Goal: Check status: Check status

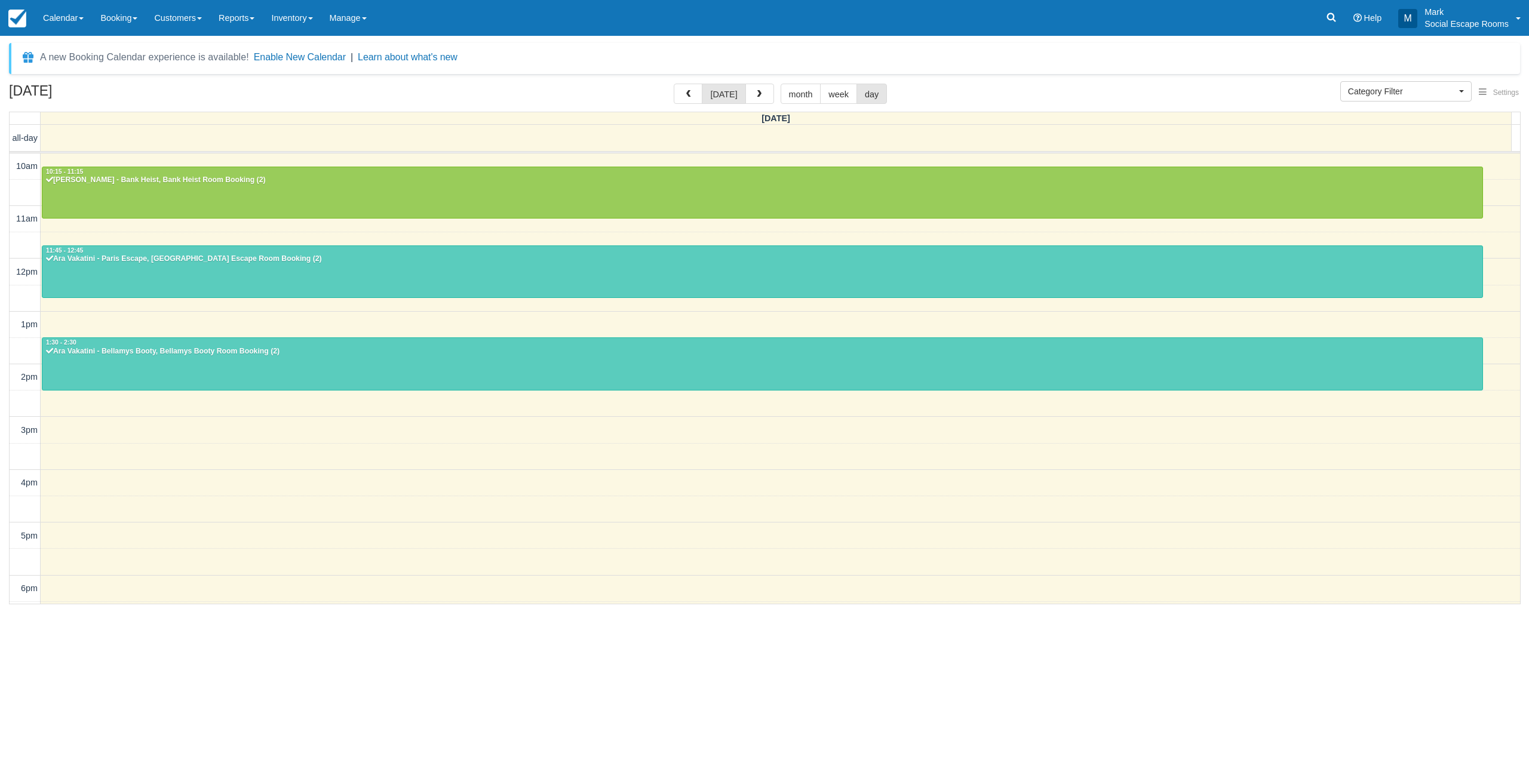
select select
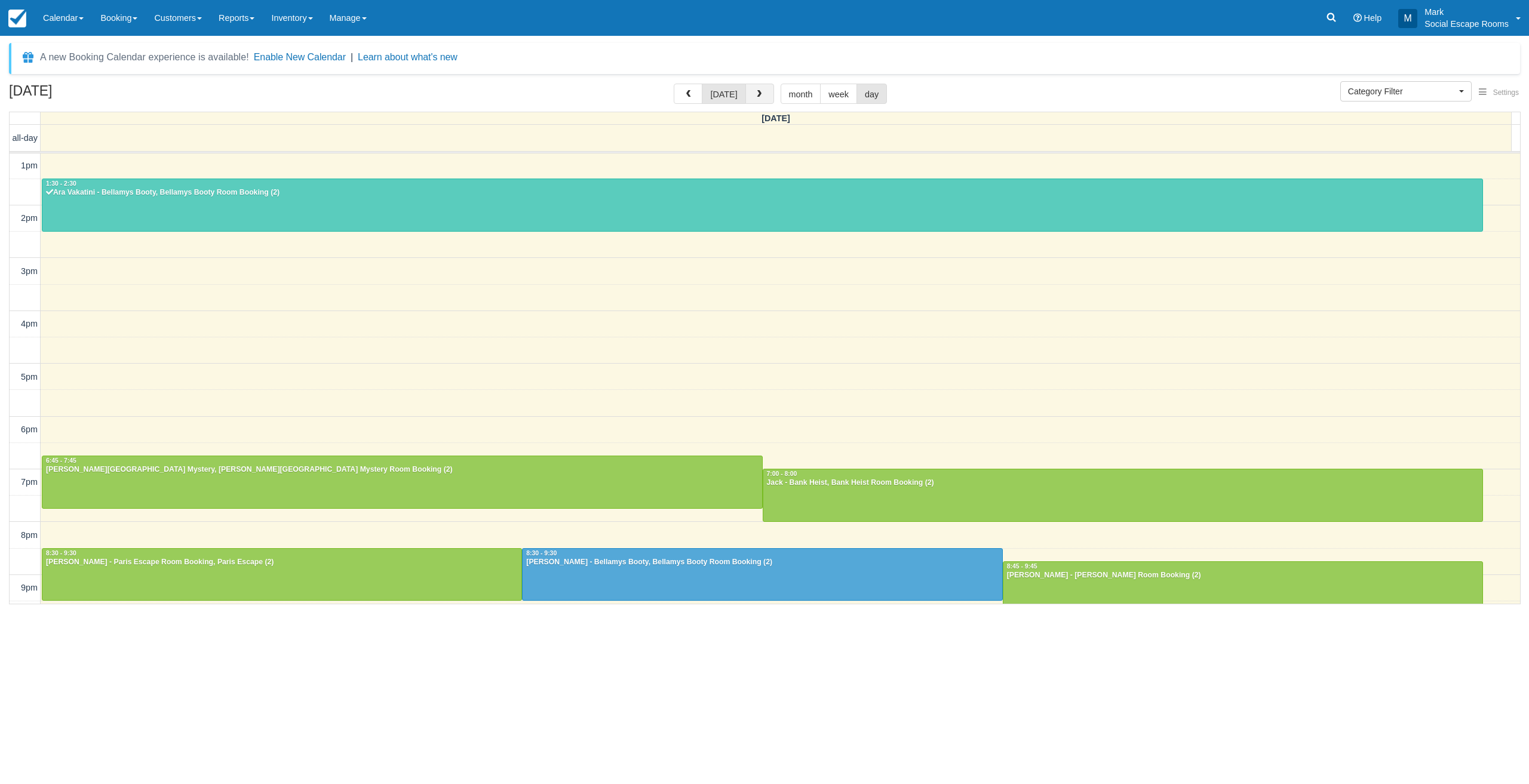
click at [749, 95] on button "button" at bounding box center [760, 94] width 29 height 21
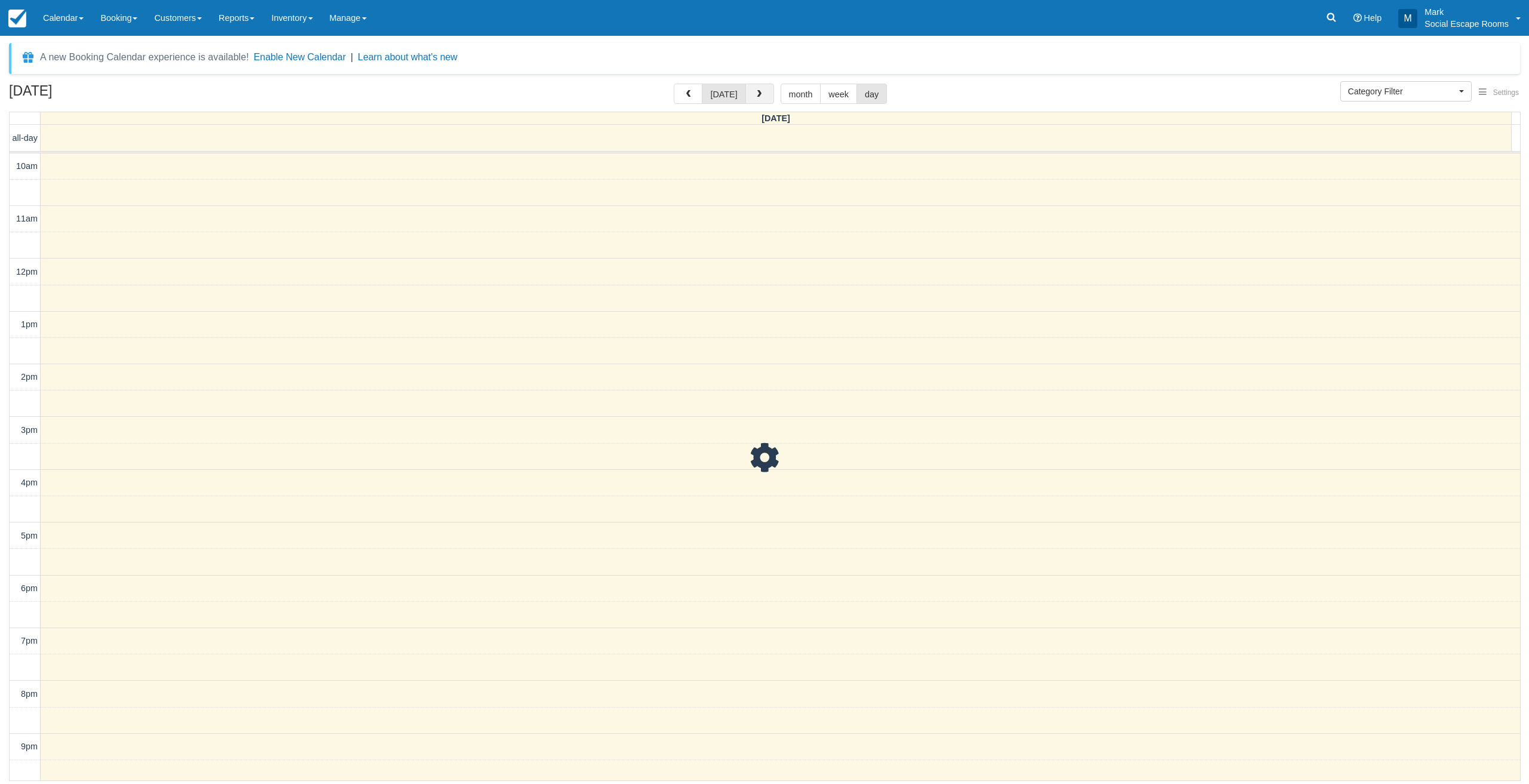
scroll to position [32, 0]
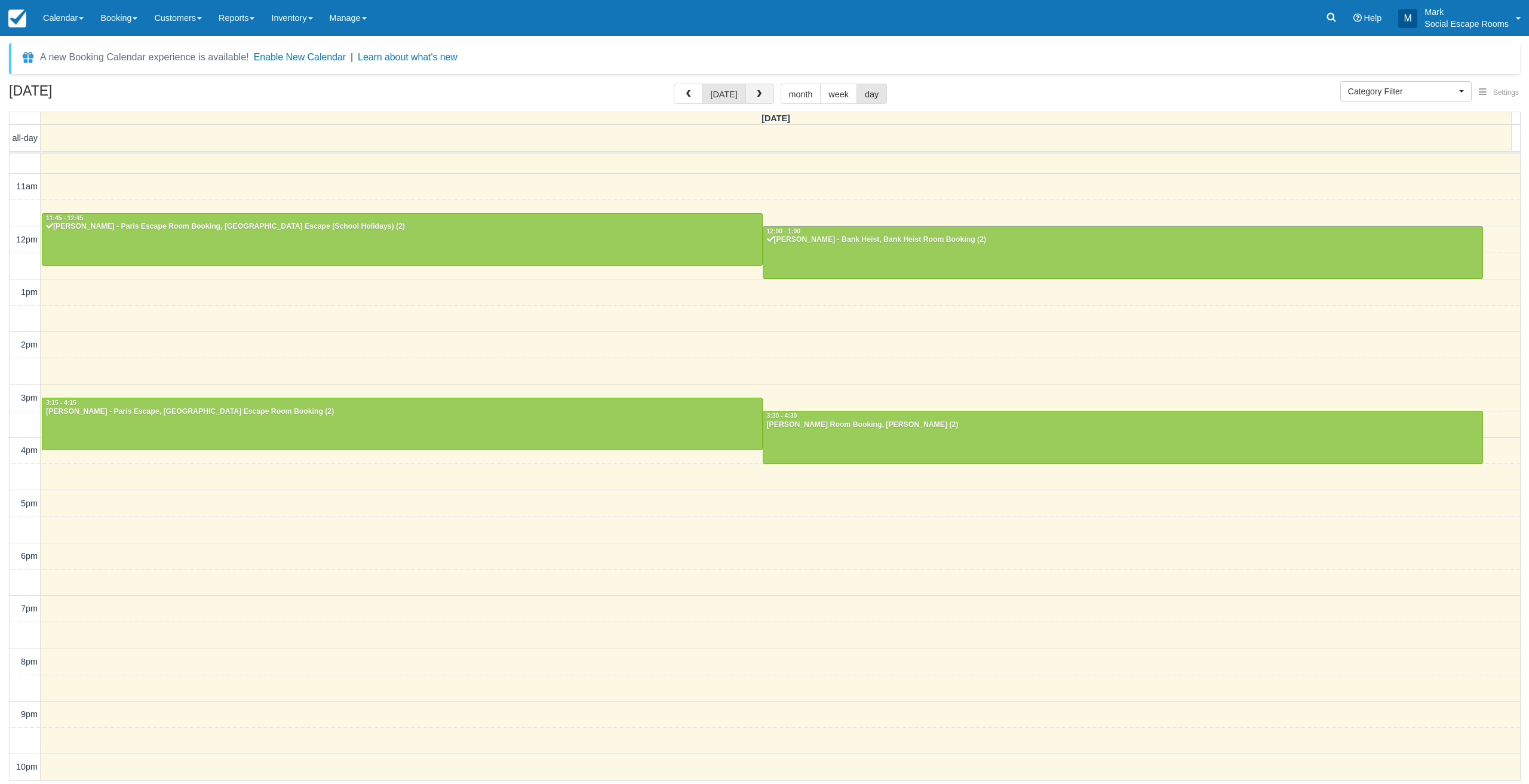
click at [752, 96] on button "button" at bounding box center [760, 94] width 29 height 21
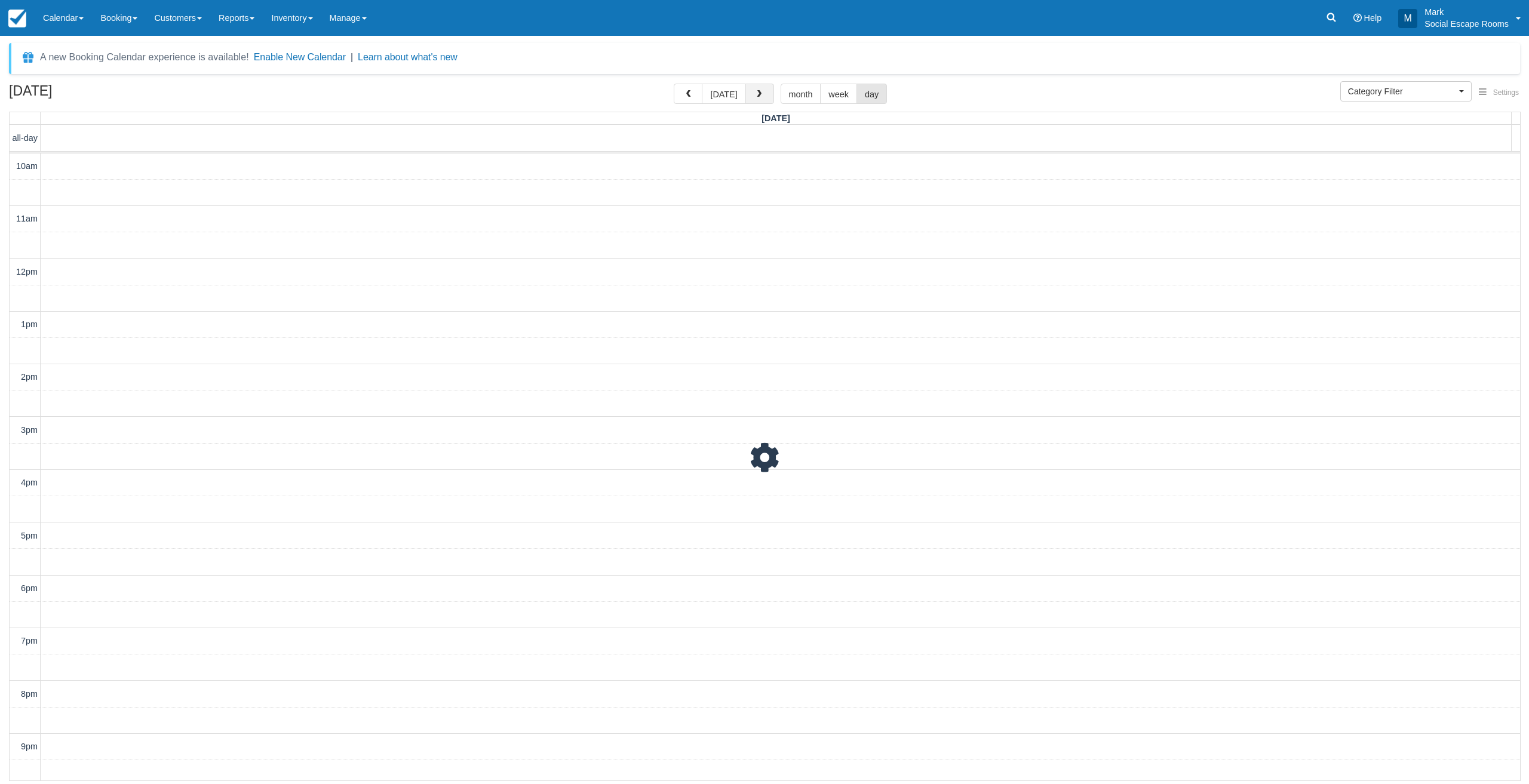
click at [752, 96] on button "button" at bounding box center [760, 94] width 29 height 21
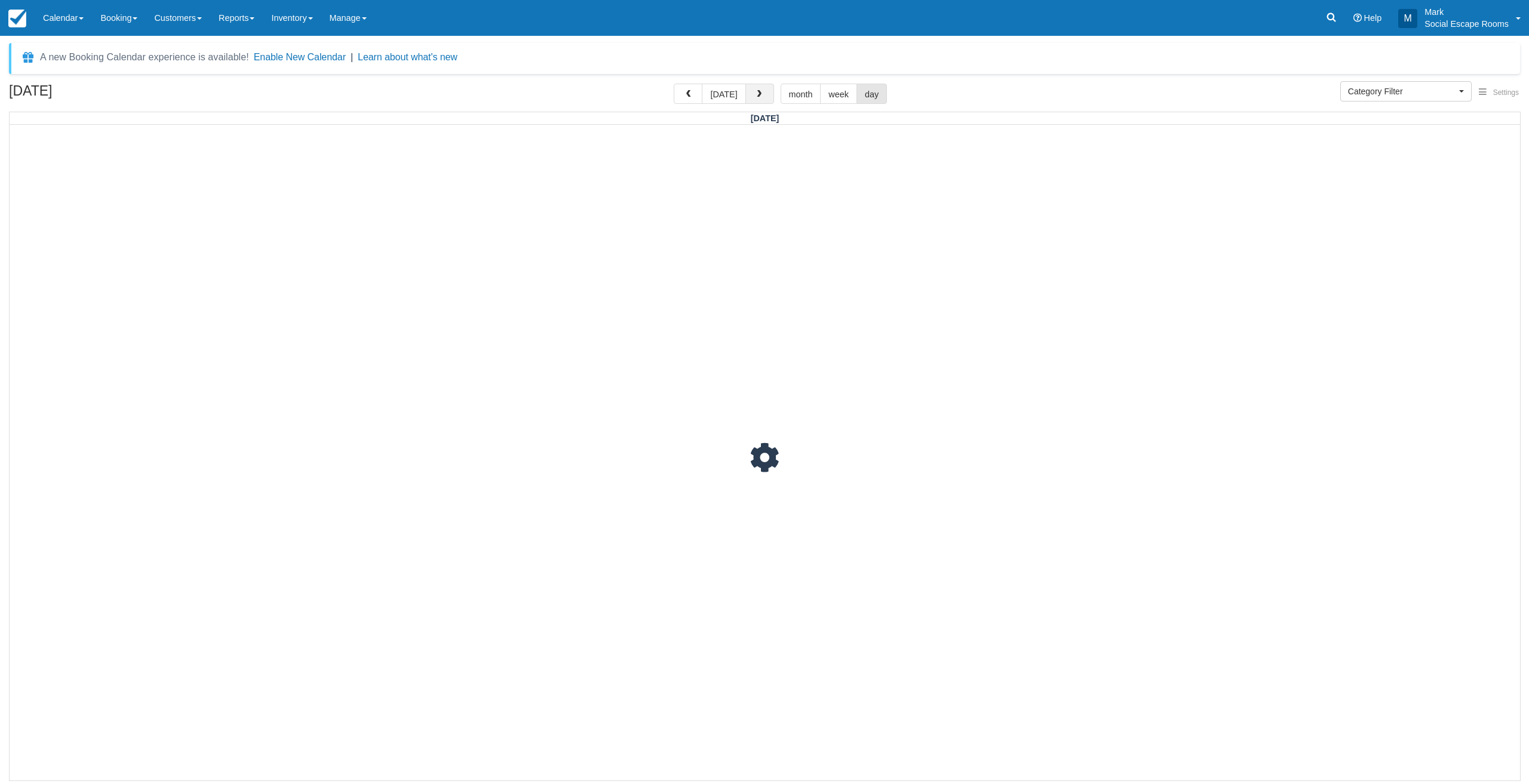
click at [752, 96] on button "button" at bounding box center [760, 94] width 29 height 21
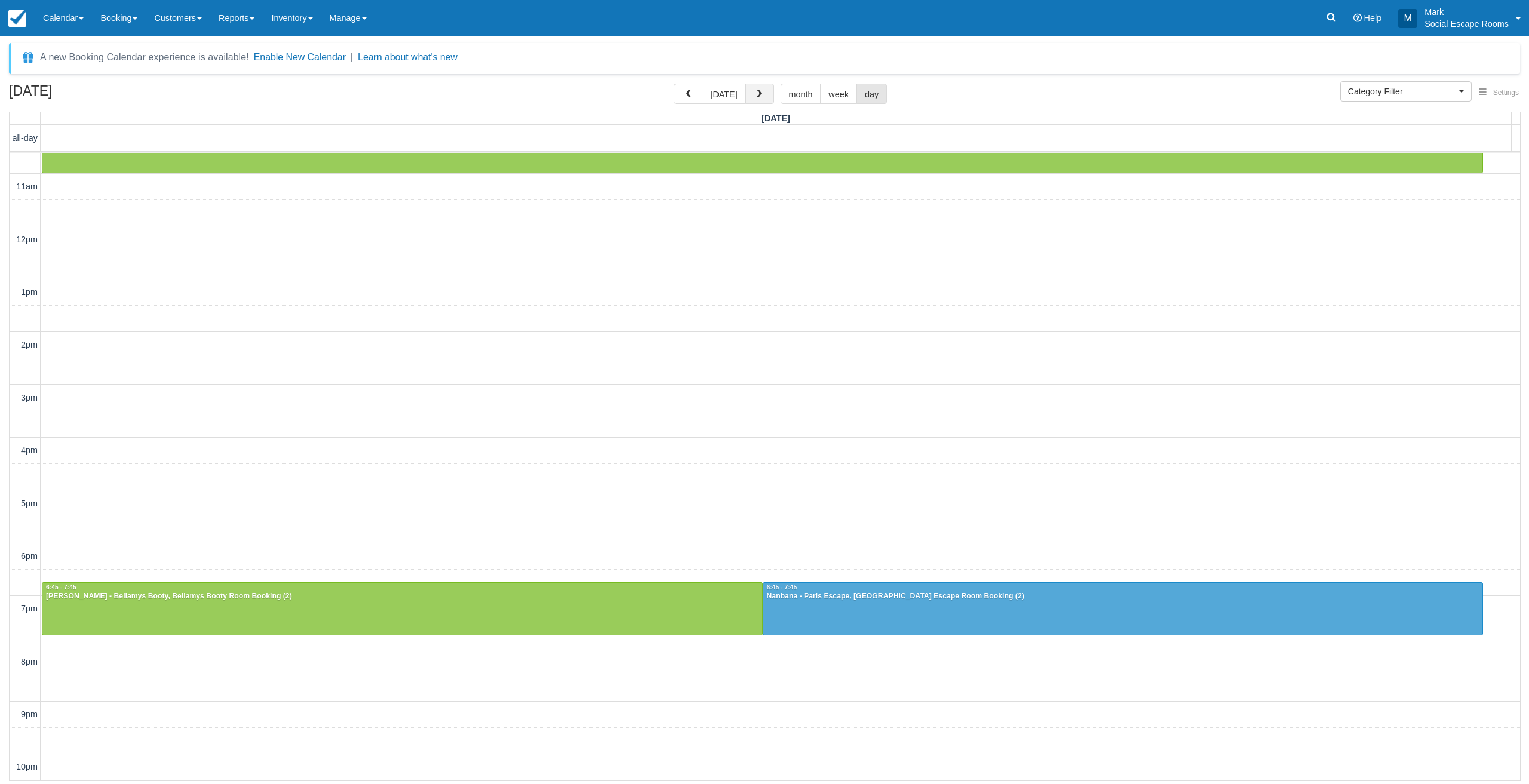
click at [752, 96] on button "button" at bounding box center [760, 94] width 29 height 21
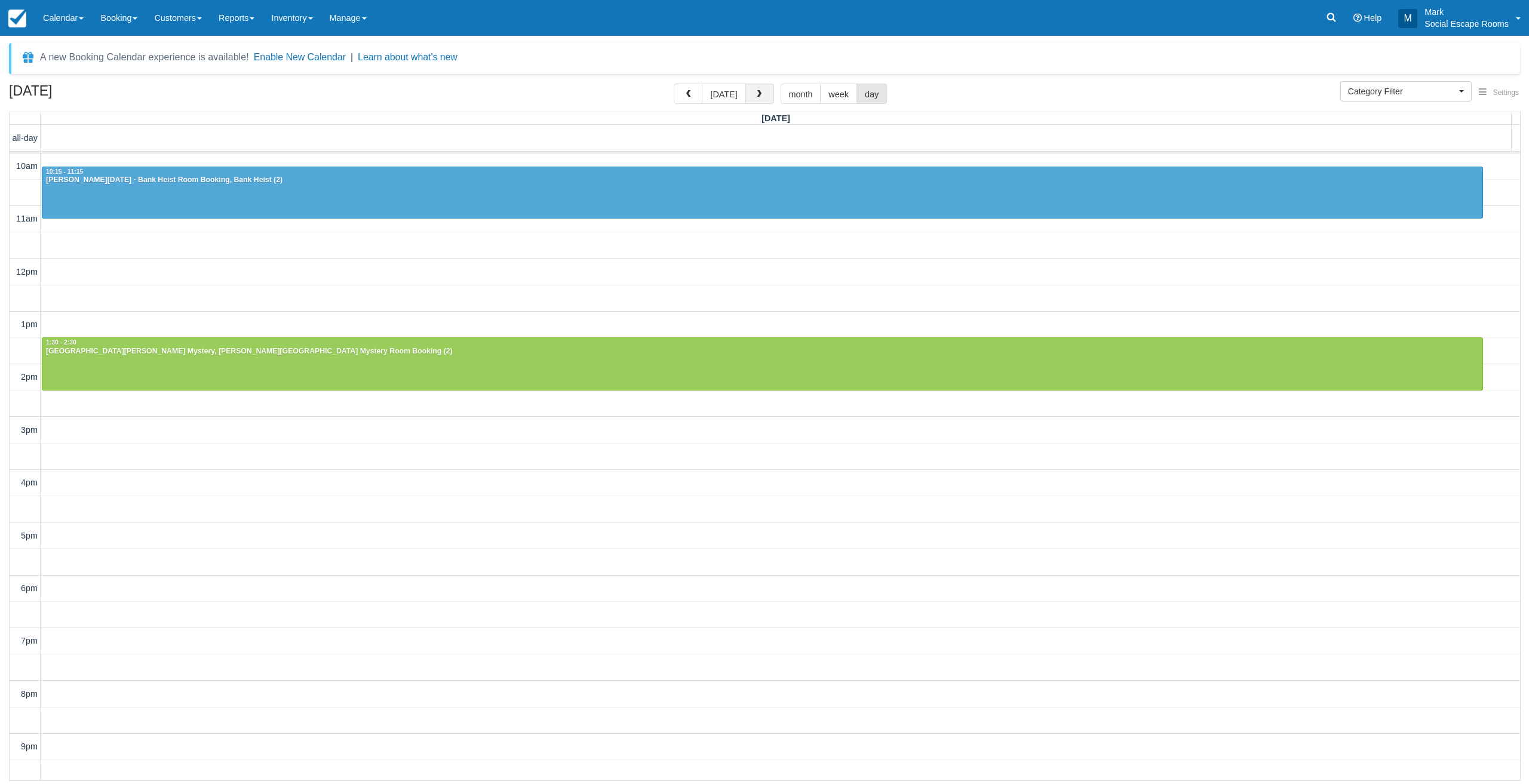
click at [752, 96] on button "button" at bounding box center [760, 94] width 29 height 21
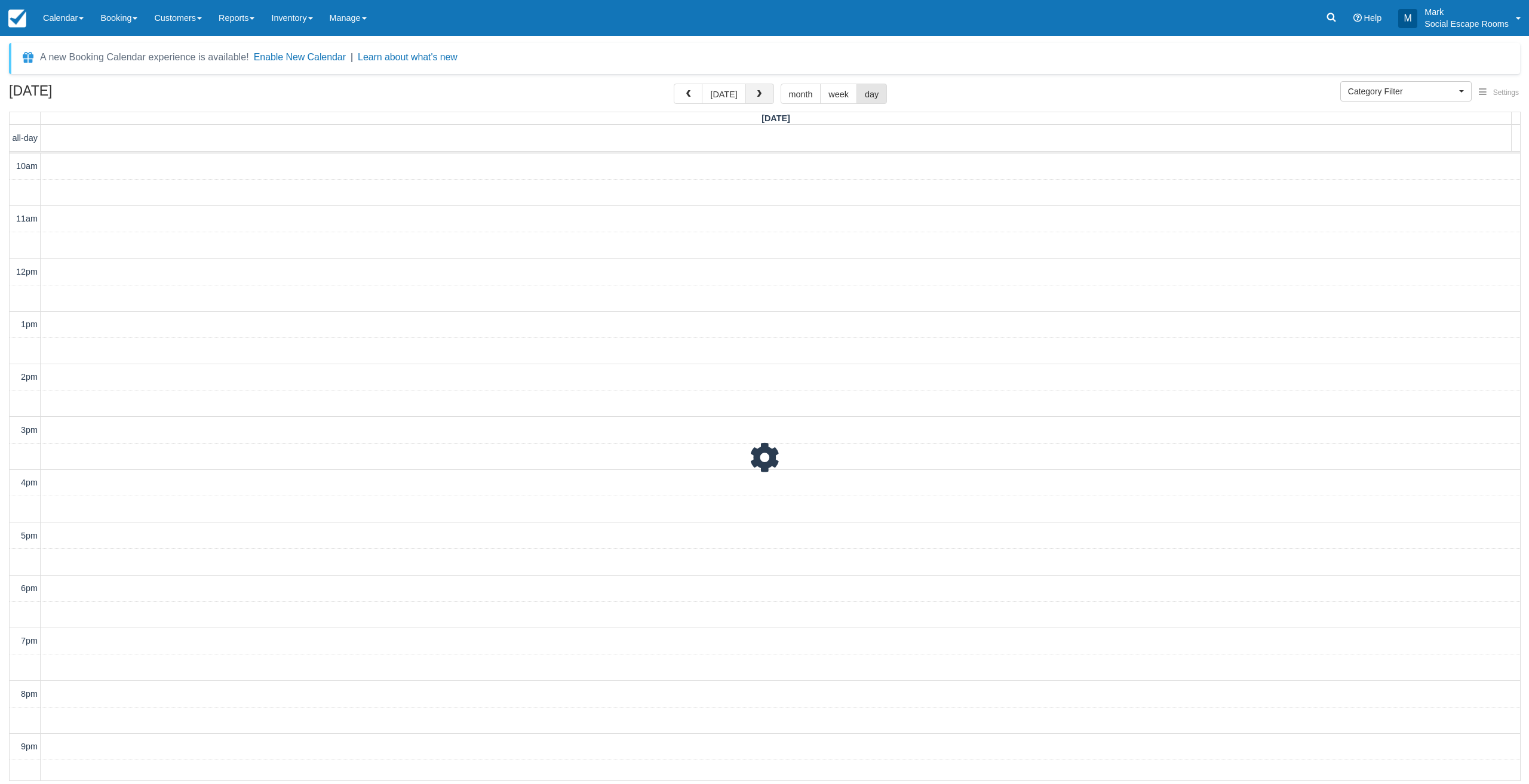
scroll to position [32, 0]
click at [752, 96] on button "button" at bounding box center [760, 94] width 29 height 21
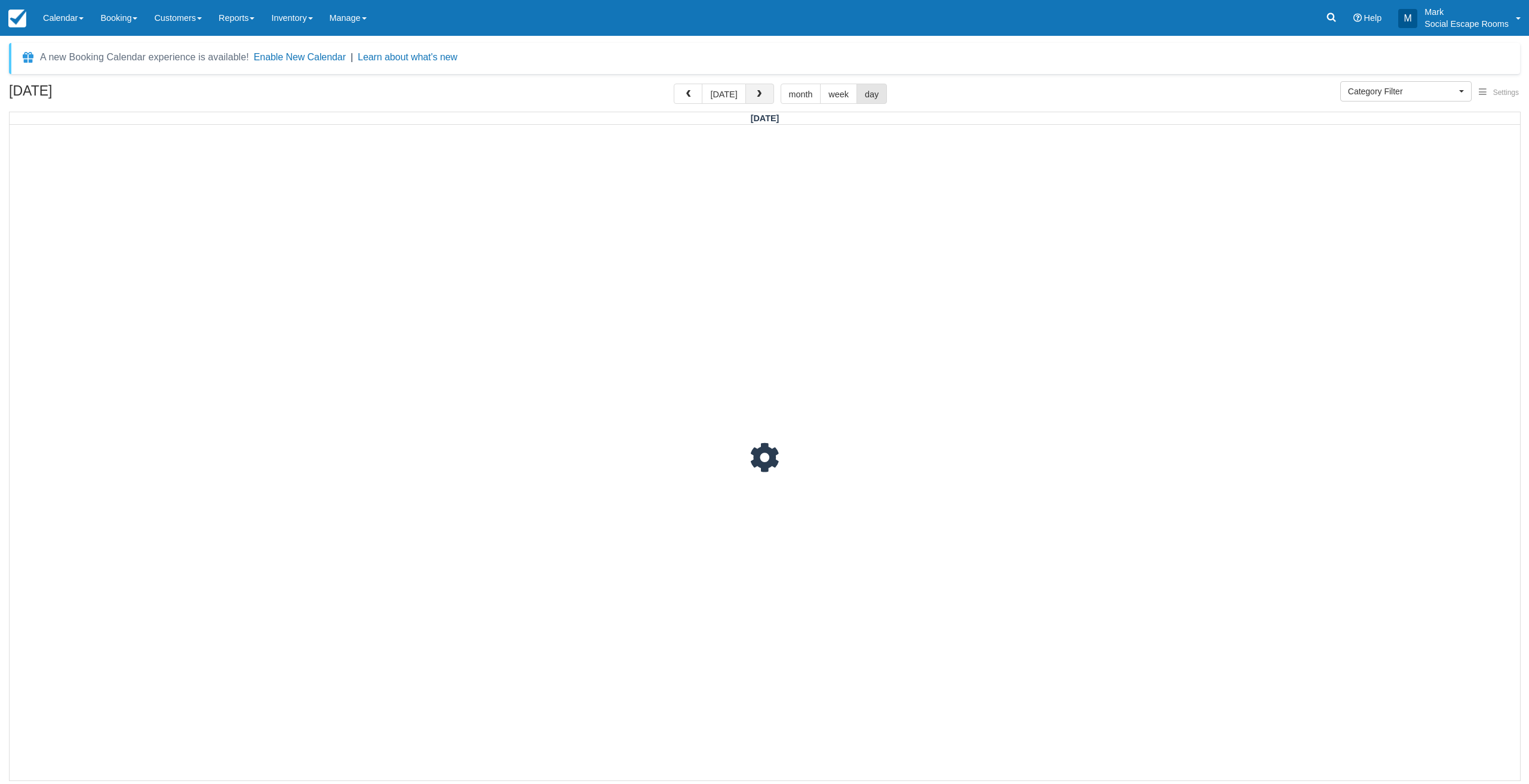
click at [752, 96] on button "button" at bounding box center [760, 94] width 29 height 21
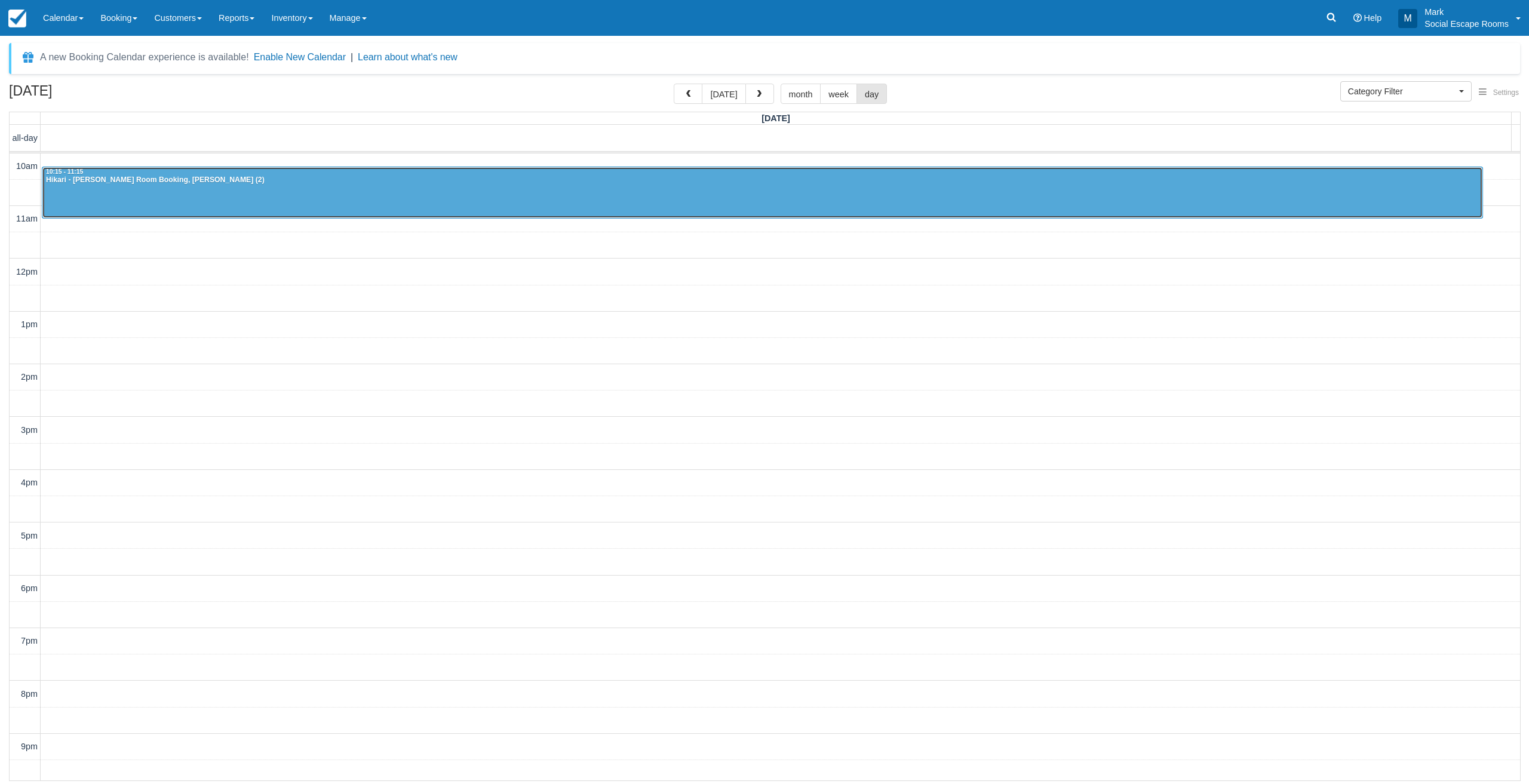
click at [171, 198] on div at bounding box center [762, 193] width 1440 height 52
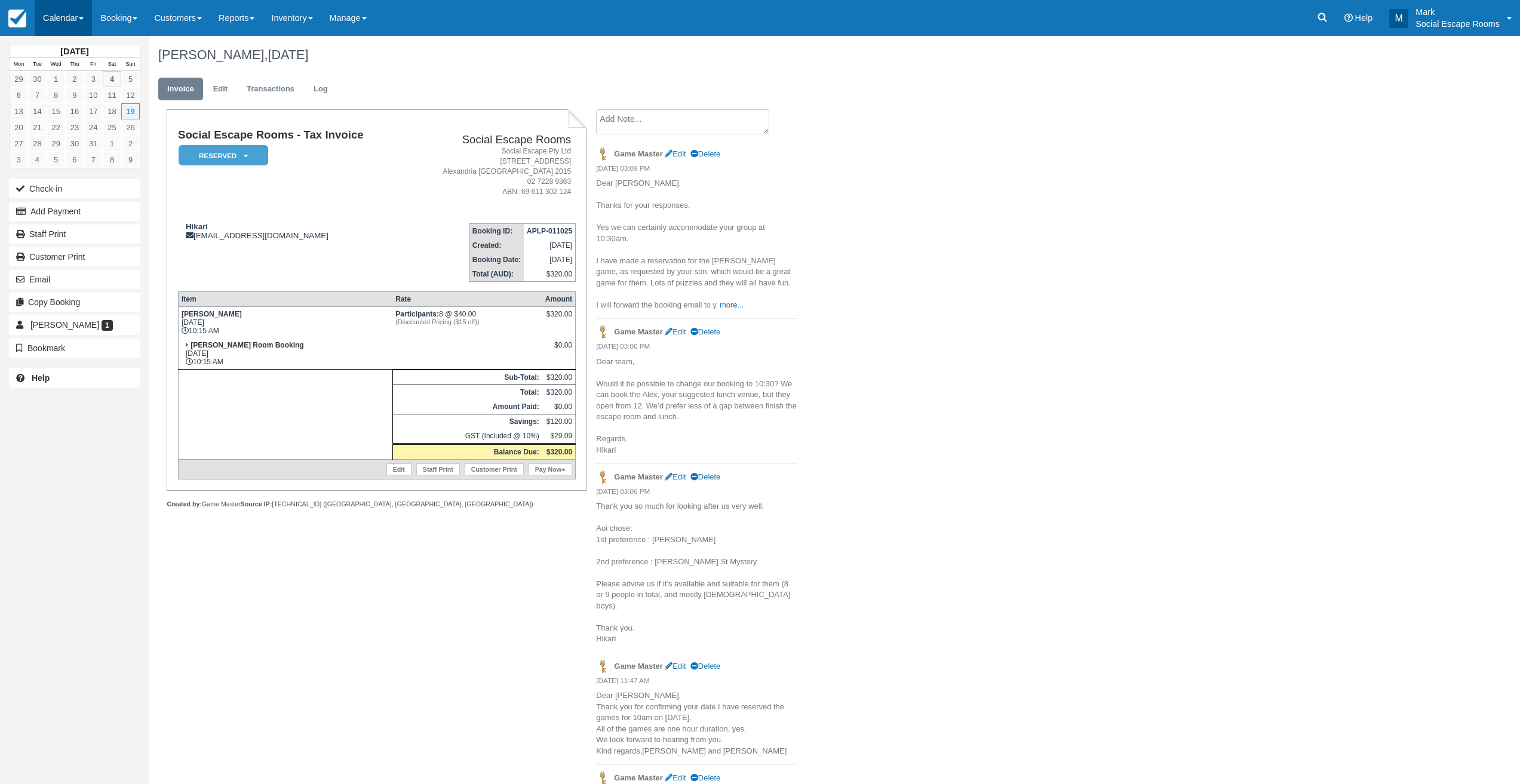
click at [71, 16] on link "Calendar" at bounding box center [63, 17] width 57 height 36
click at [43, 160] on link "Day" at bounding box center [82, 163] width 94 height 25
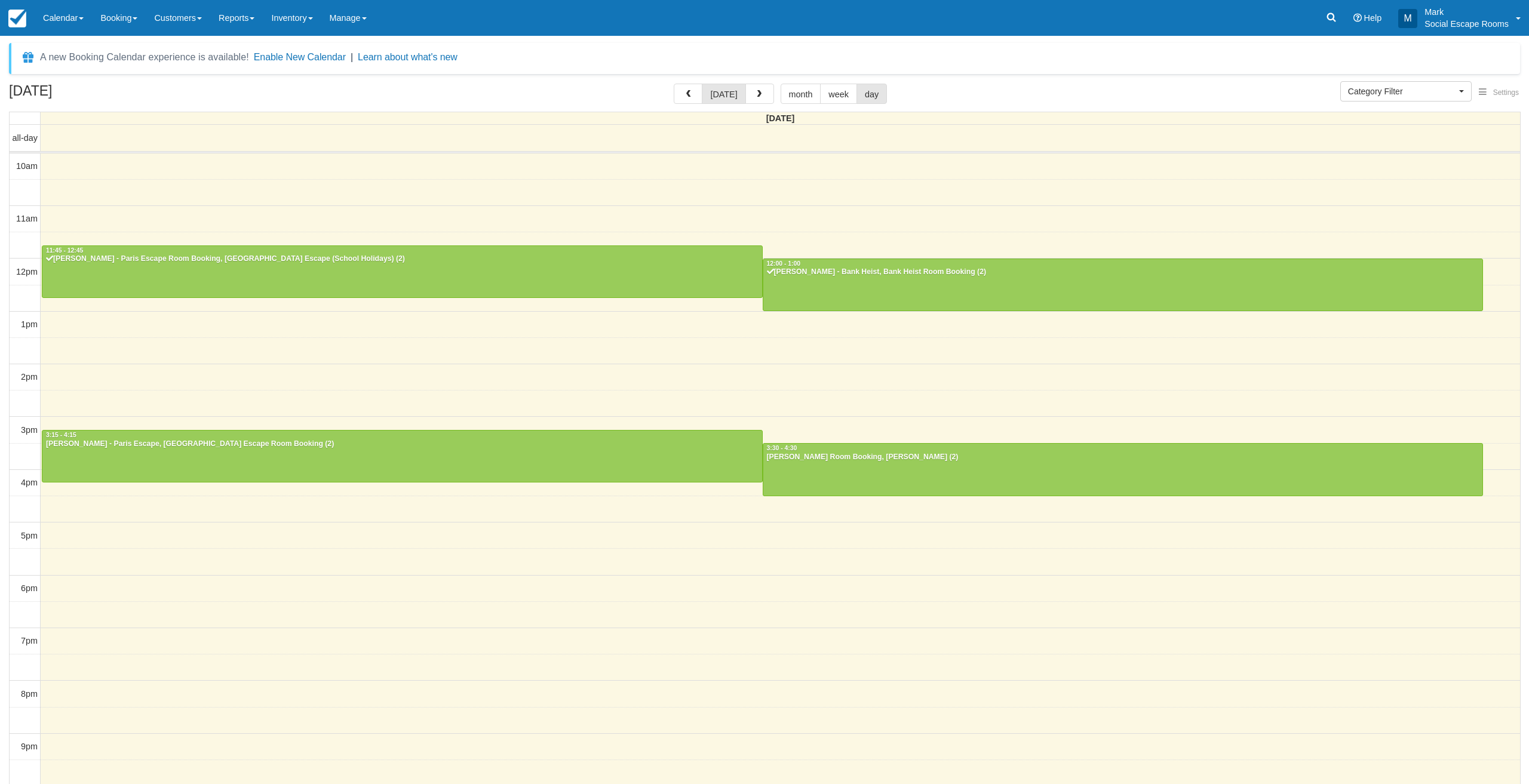
select select
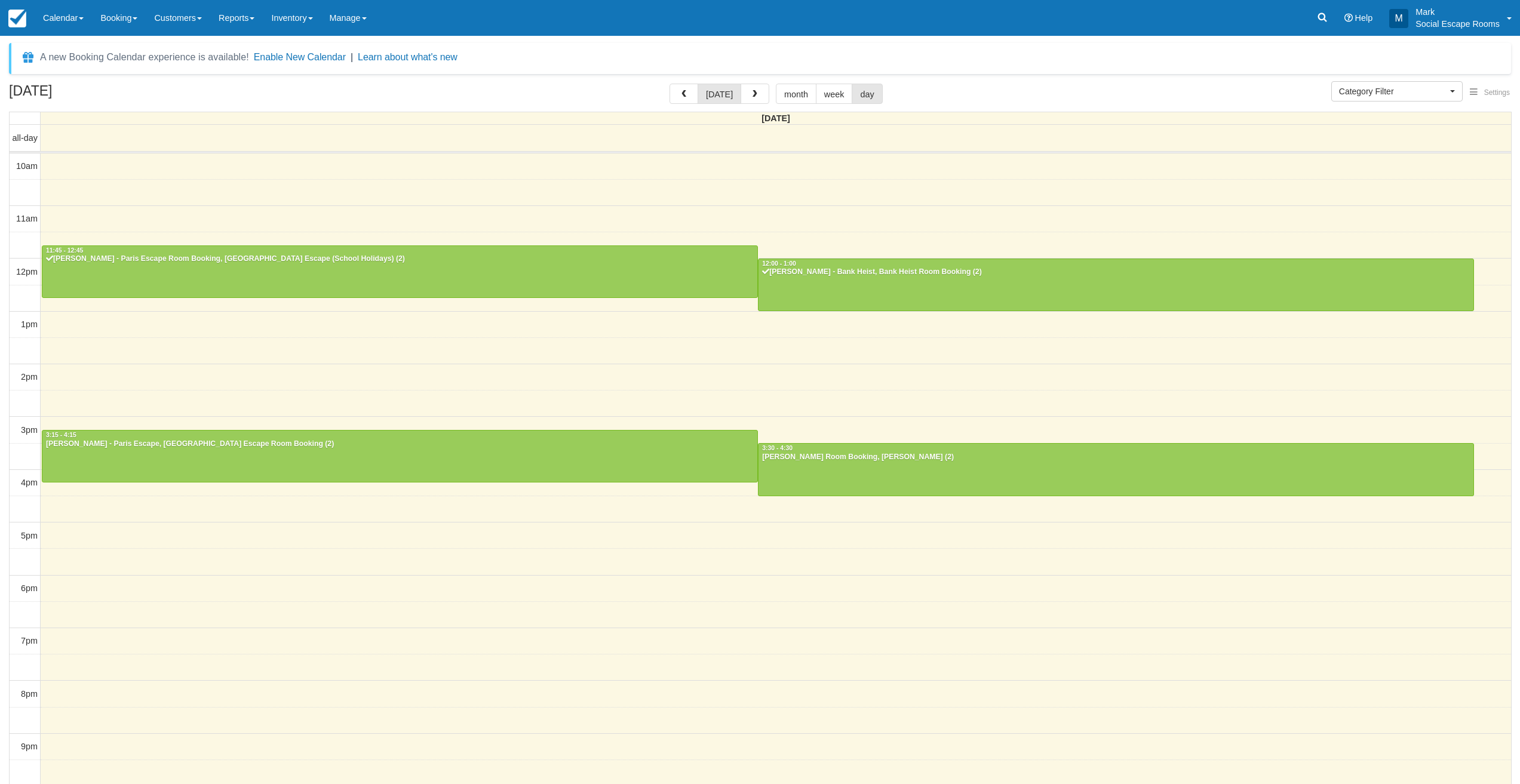
scroll to position [2, 0]
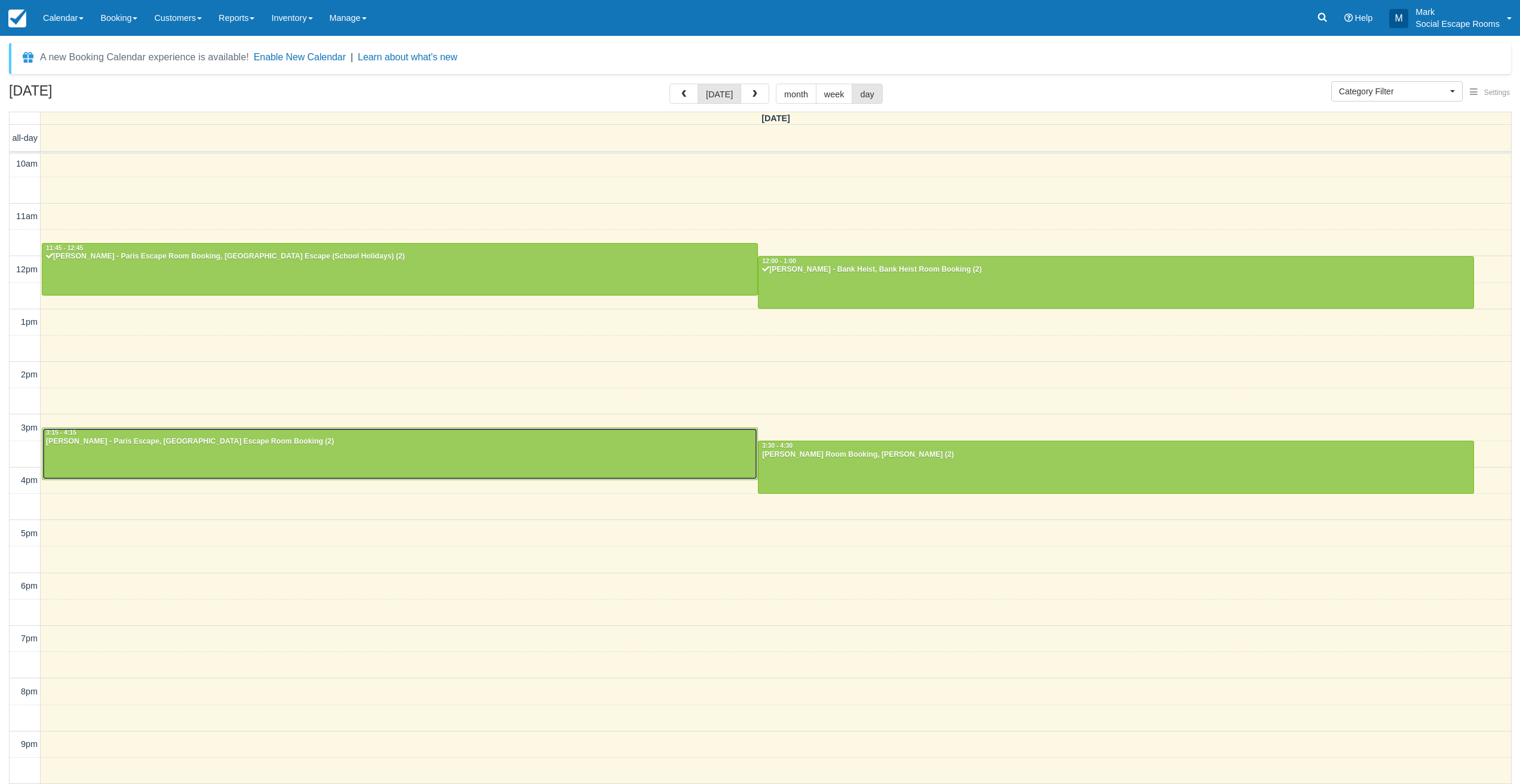
click at [118, 455] on div at bounding box center [400, 454] width 715 height 52
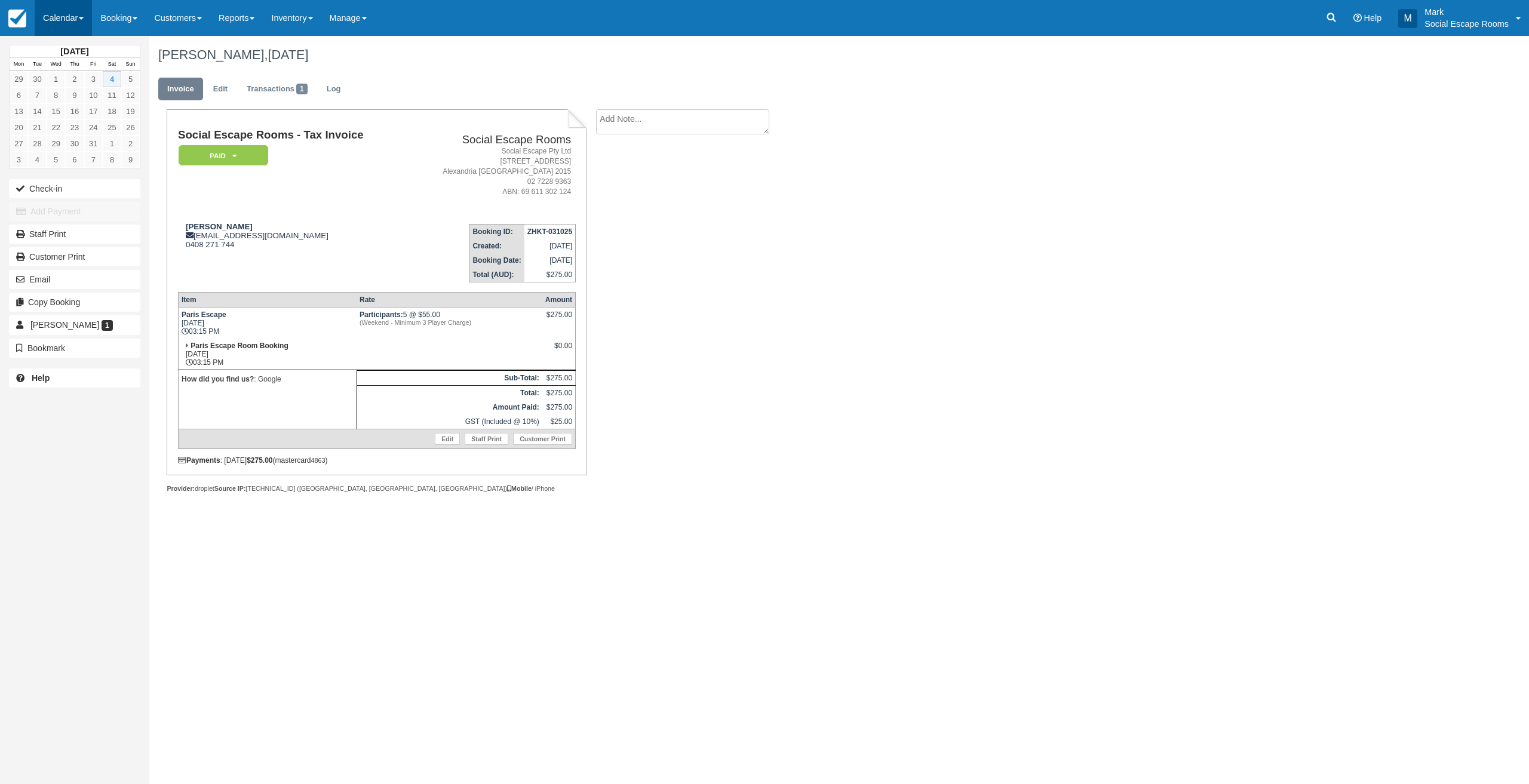
click at [49, 12] on link "Calendar" at bounding box center [63, 17] width 57 height 36
click at [57, 163] on link "Day" at bounding box center [82, 163] width 94 height 25
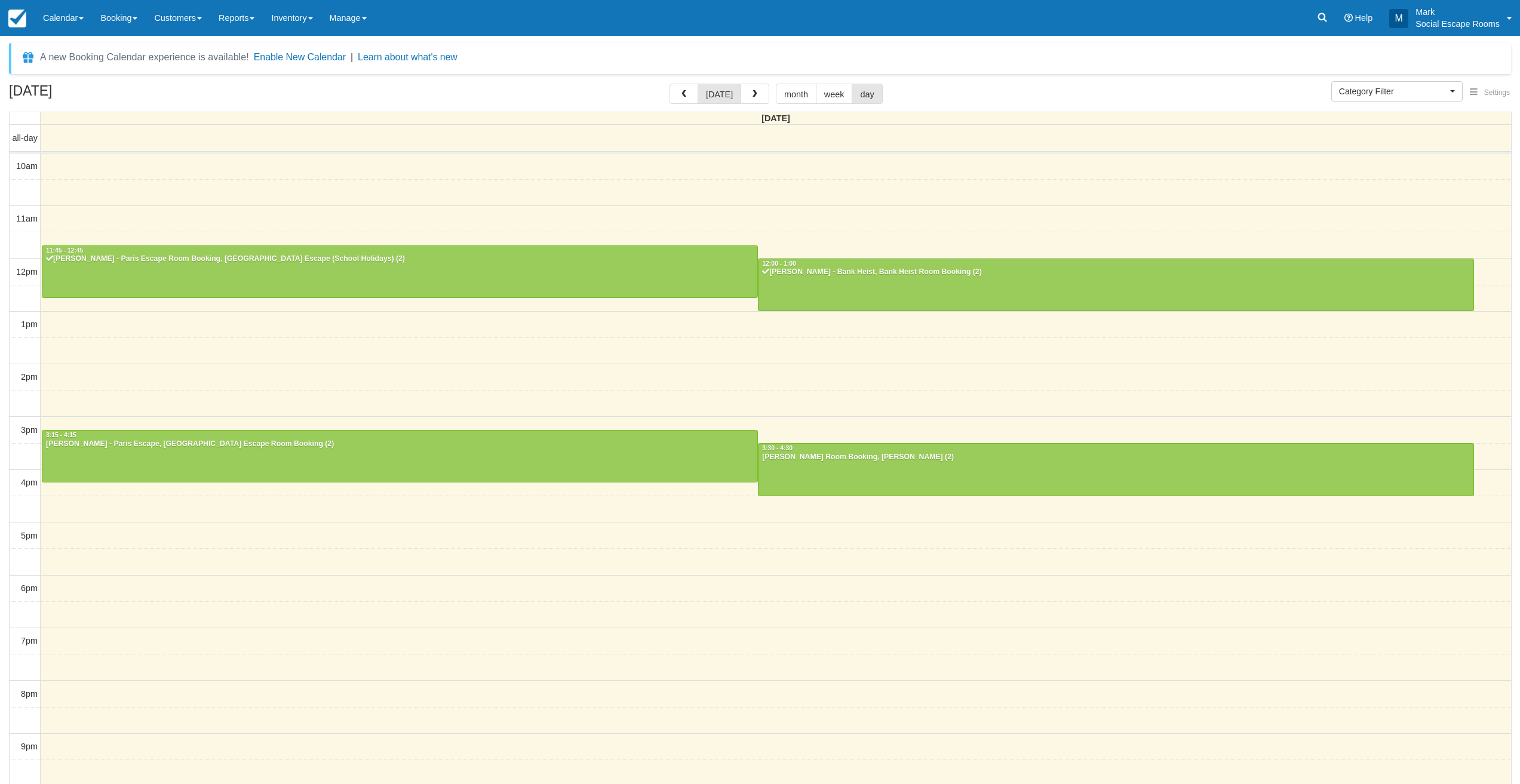
select select
